Goal: Task Accomplishment & Management: Complete application form

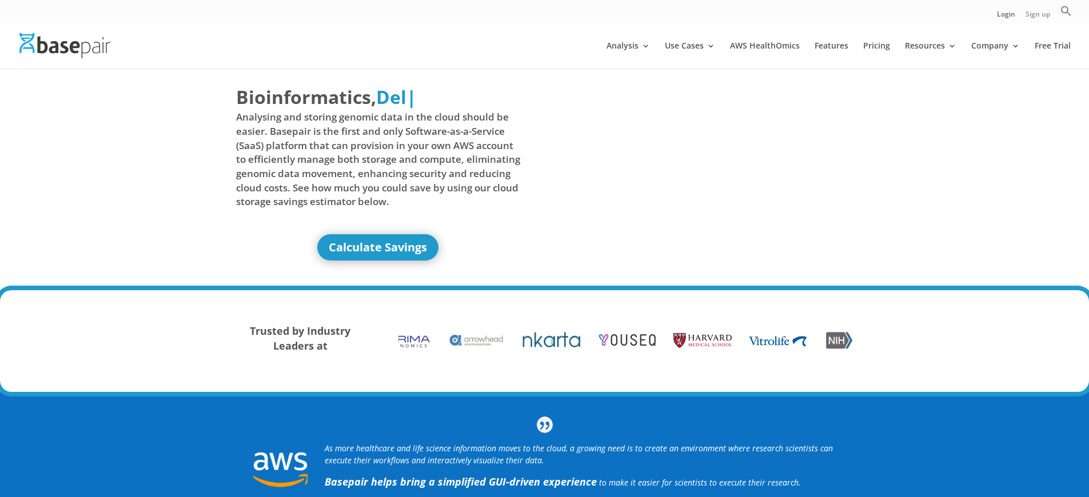
click at [1038, 17] on link "Sign up" at bounding box center [1038, 17] width 25 height 12
click at [1006, 17] on link "Login" at bounding box center [1006, 17] width 18 height 12
